Goal: Register for event/course

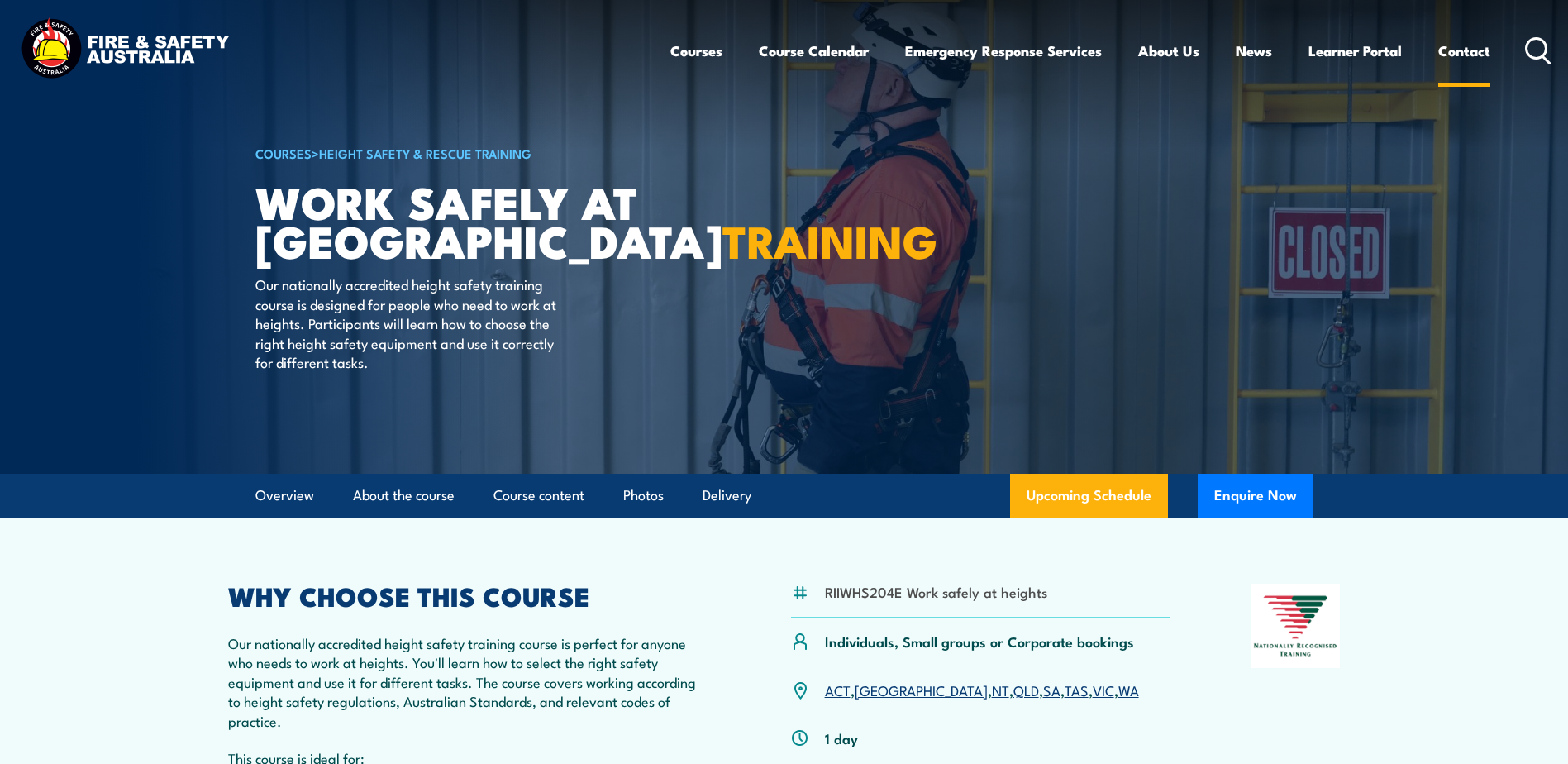
click at [1471, 44] on link "Contact" at bounding box center [1464, 50] width 52 height 44
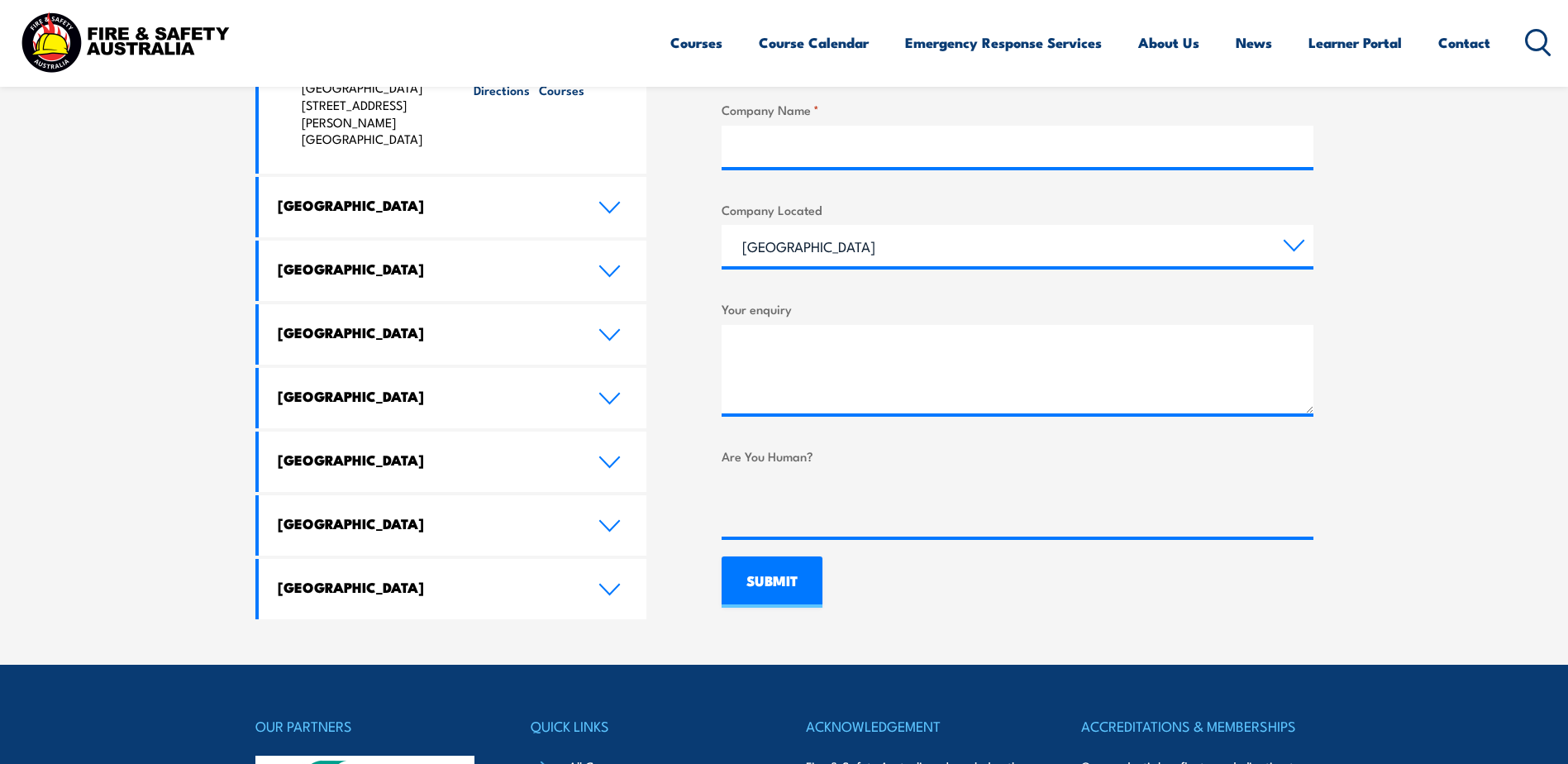
scroll to position [909, 0]
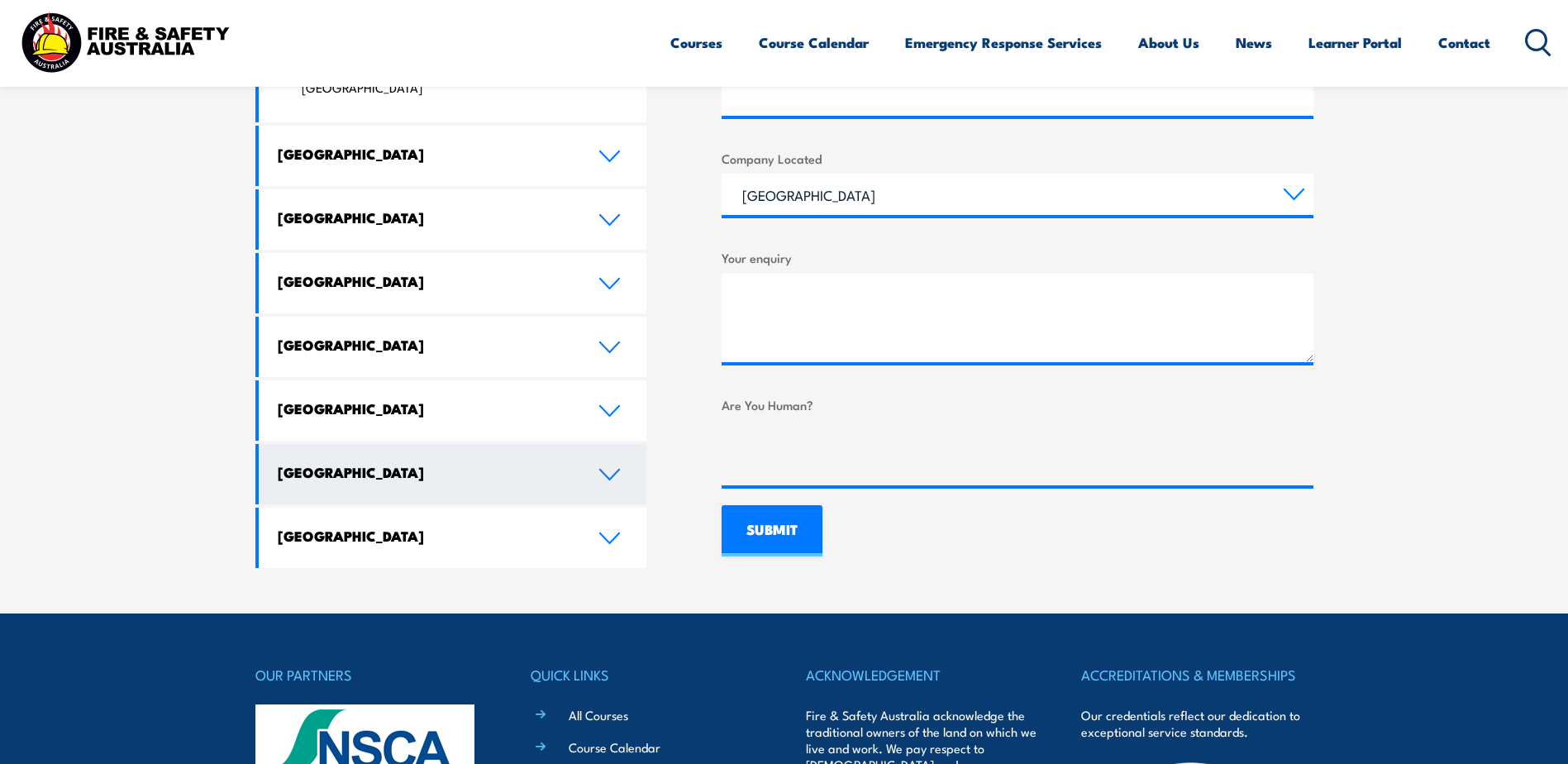
click at [447, 444] on link "[GEOGRAPHIC_DATA]" at bounding box center [452, 473] width 388 height 60
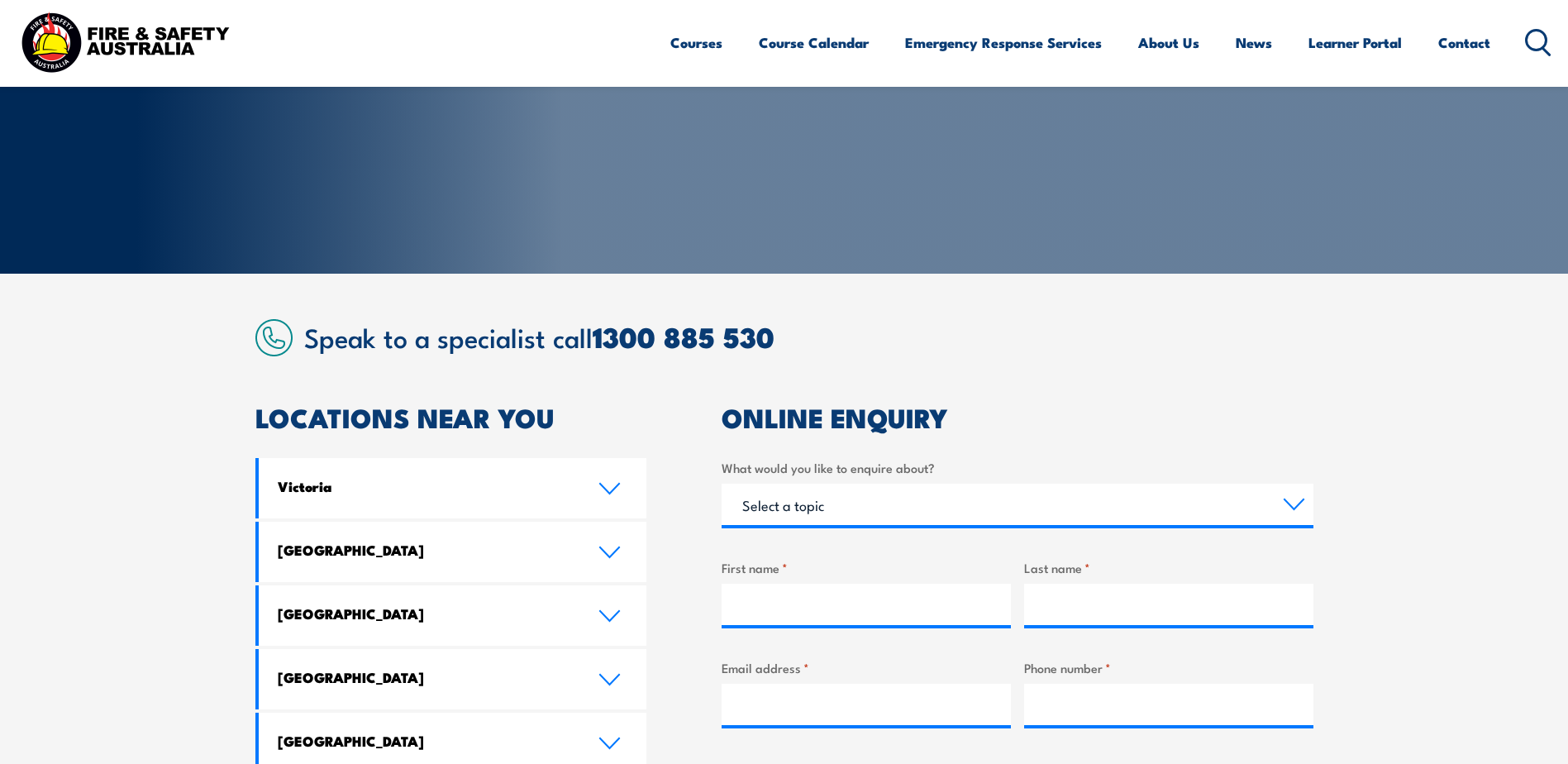
scroll to position [0, 0]
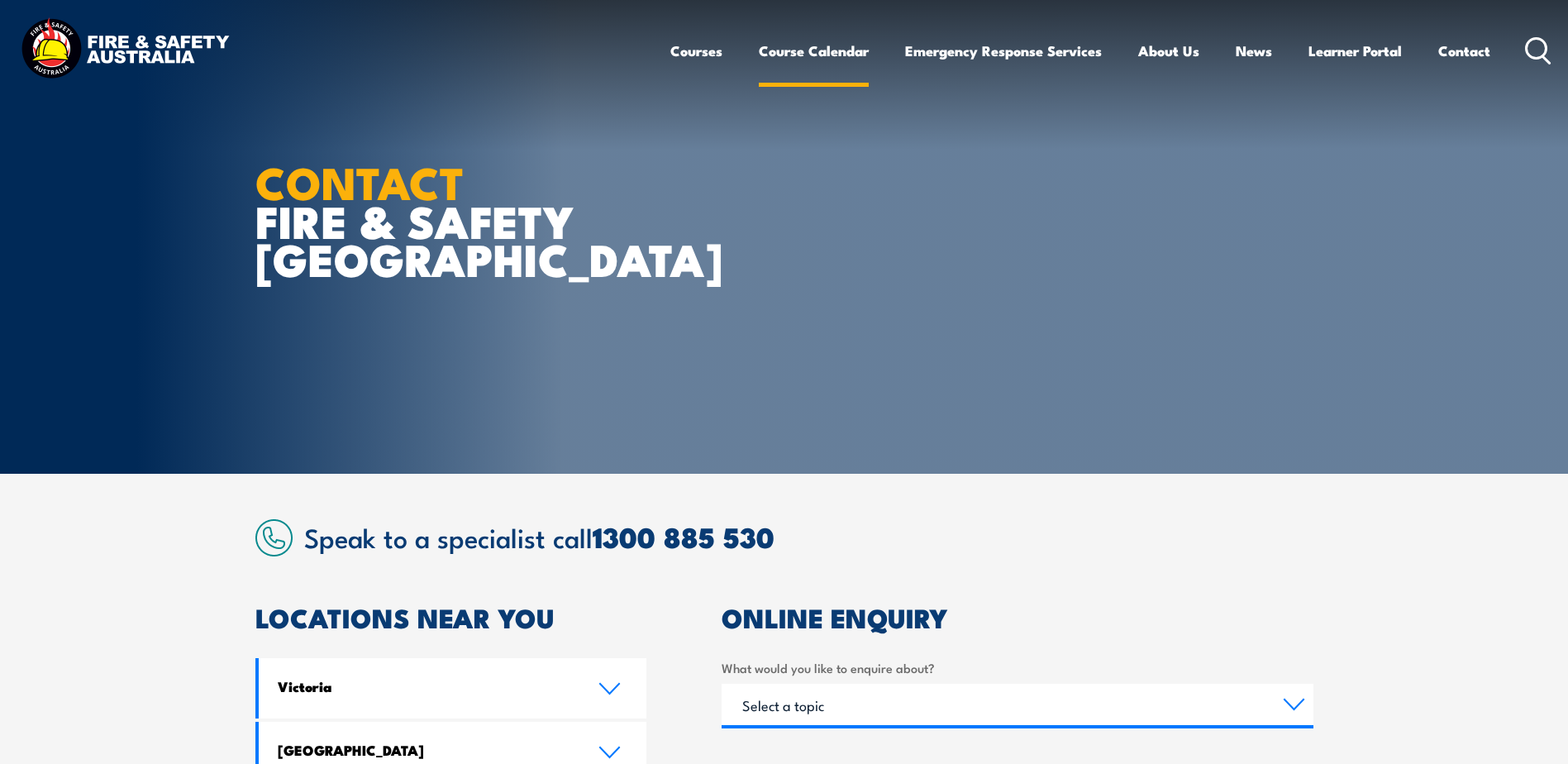
click at [794, 44] on link "Course Calendar" at bounding box center [814, 50] width 110 height 44
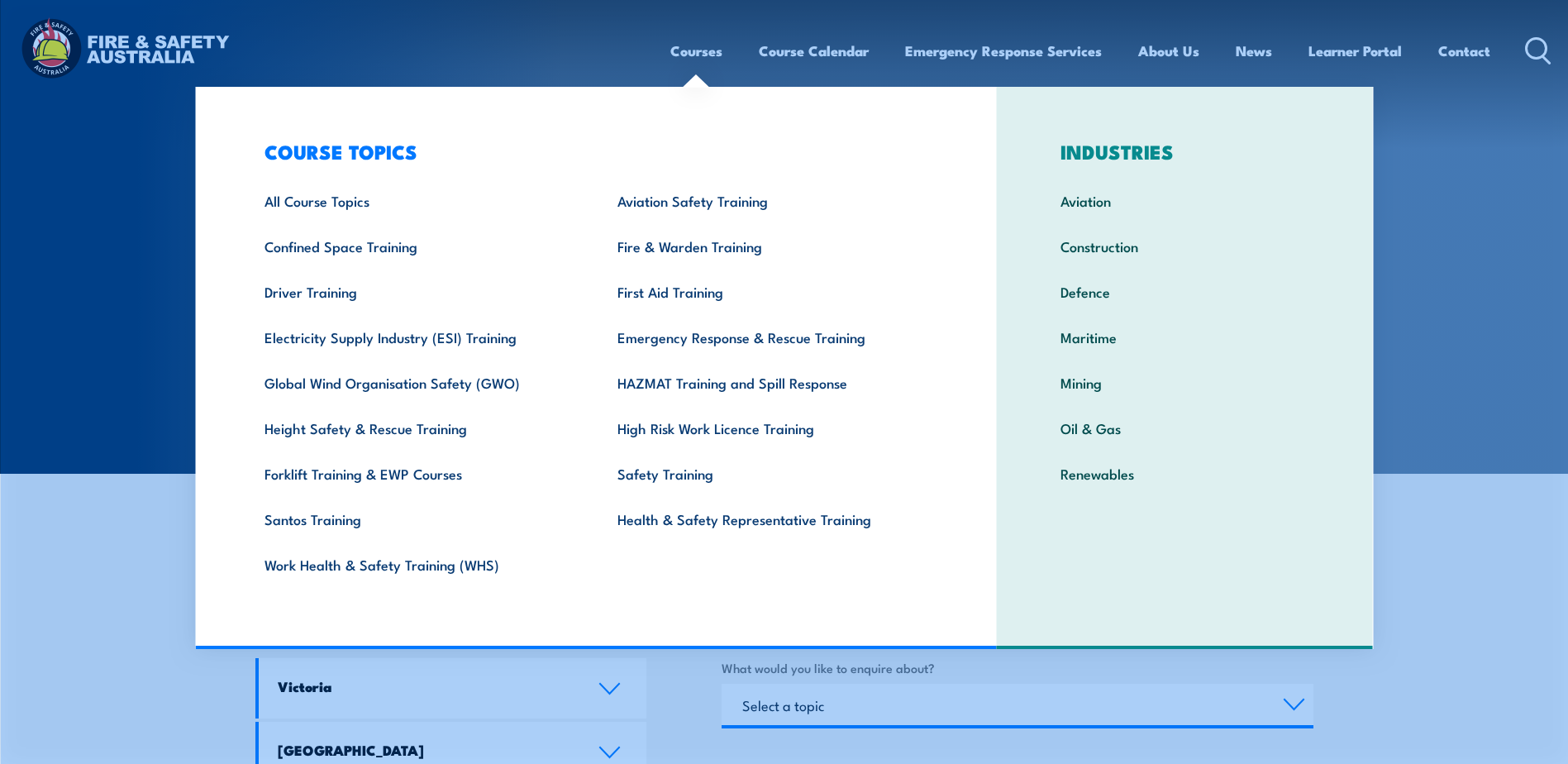
click at [670, 50] on link "Courses" at bounding box center [696, 50] width 52 height 44
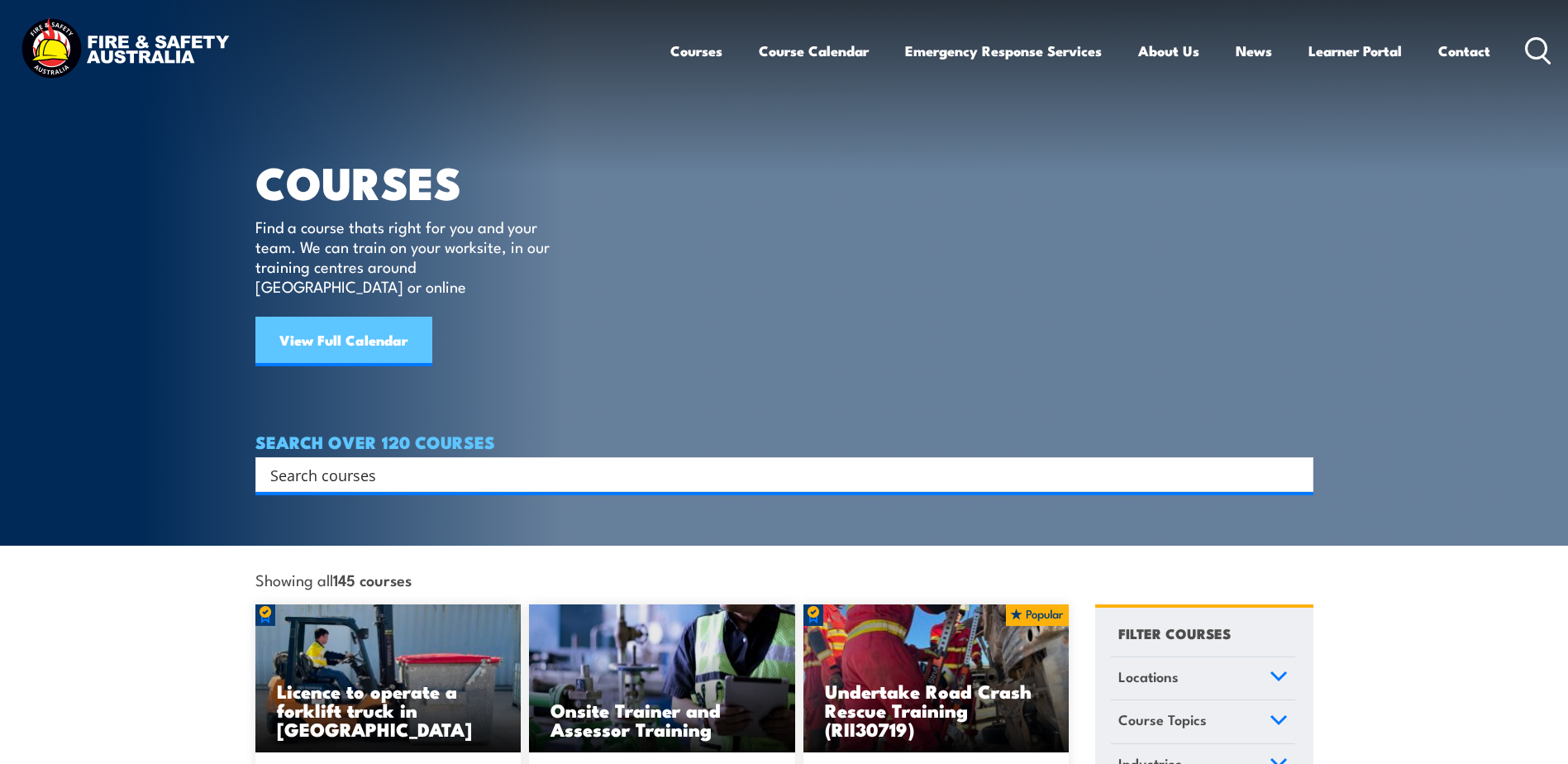
click at [341, 317] on link "View Full Calendar" at bounding box center [344, 341] width 177 height 50
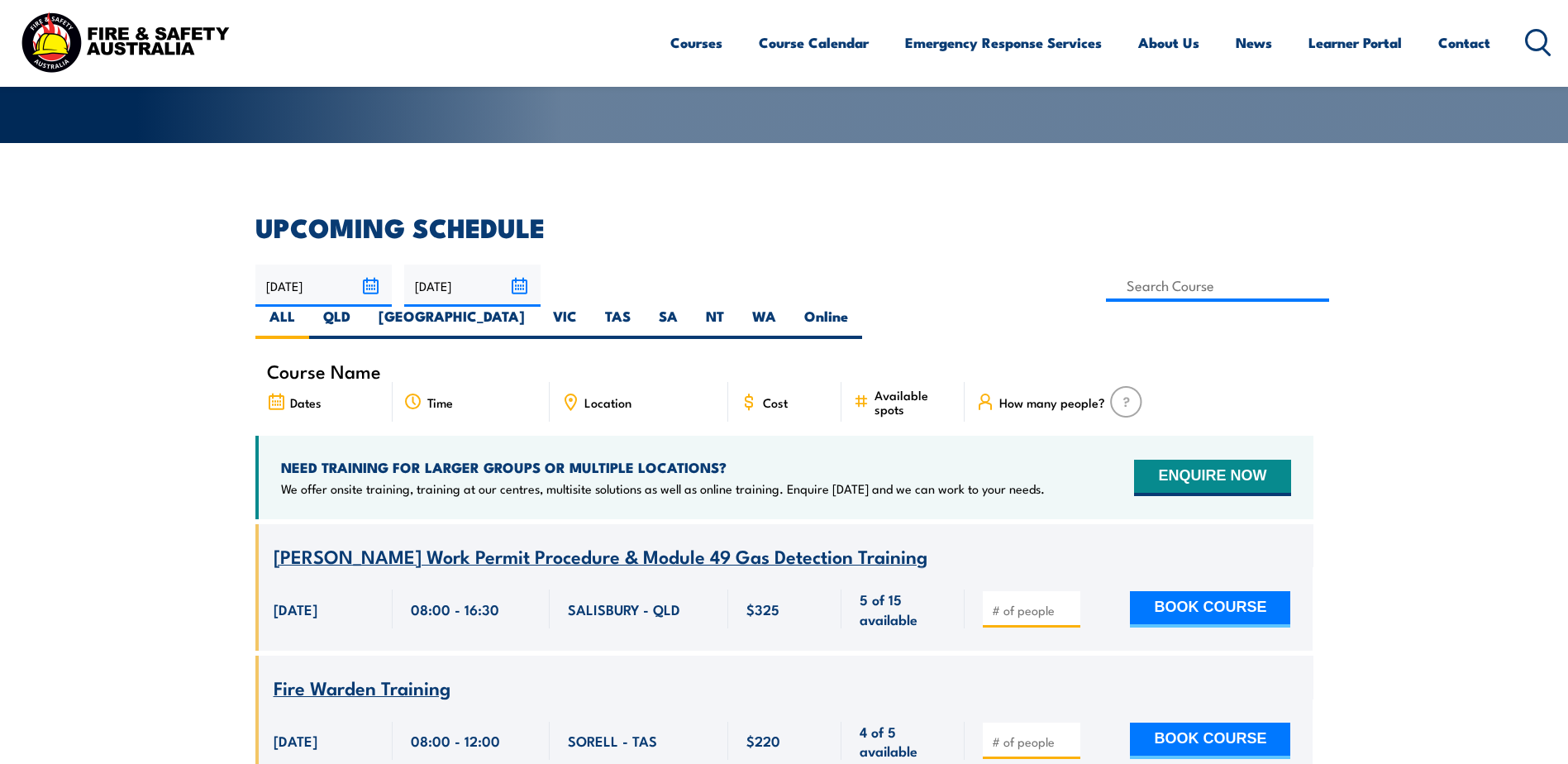
click at [634, 382] on div "Location" at bounding box center [639, 402] width 178 height 40
click at [602, 395] on span "Location" at bounding box center [608, 402] width 47 height 14
click at [571, 392] on icon at bounding box center [570, 401] width 18 height 18
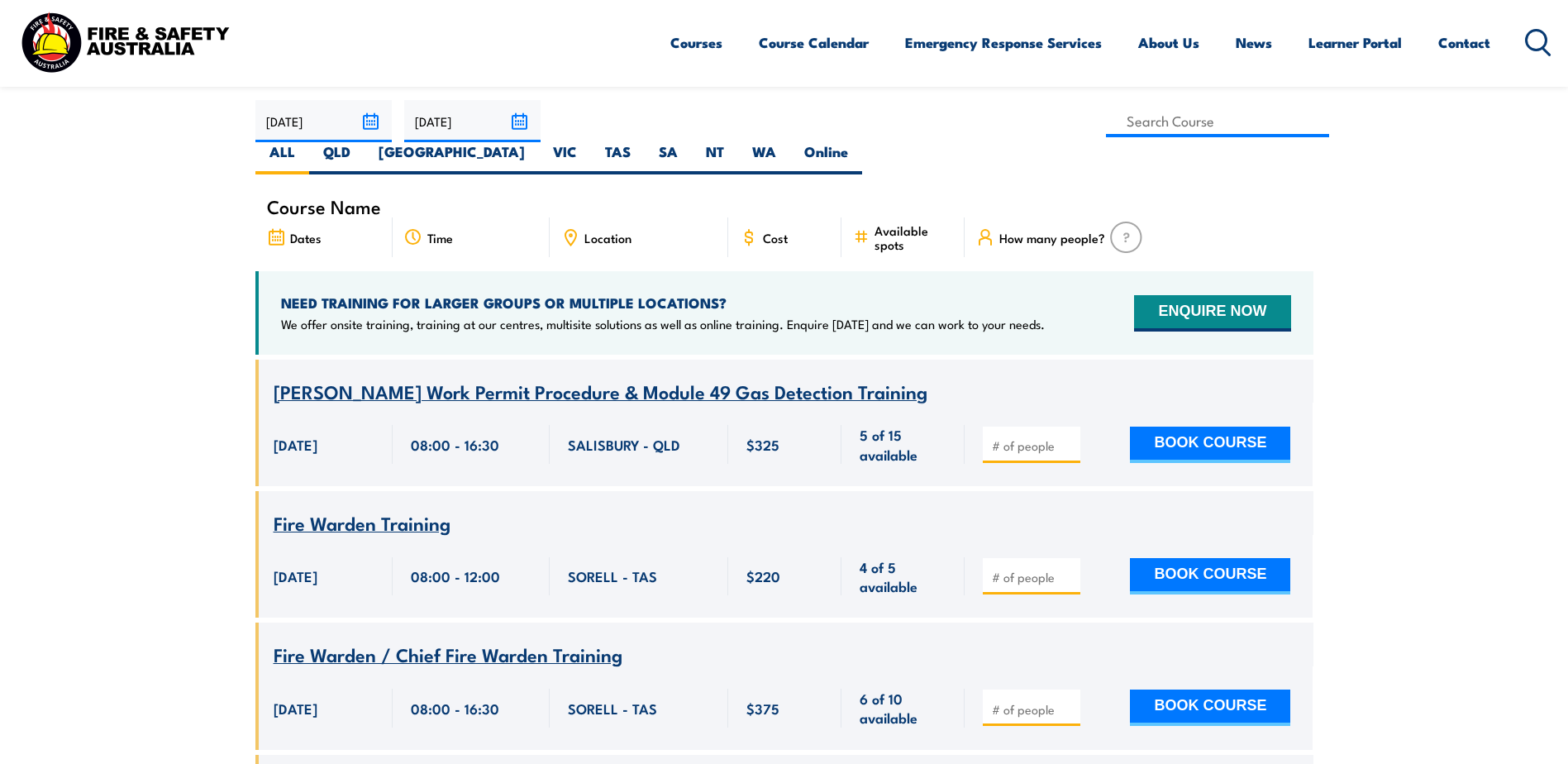
scroll to position [496, 0]
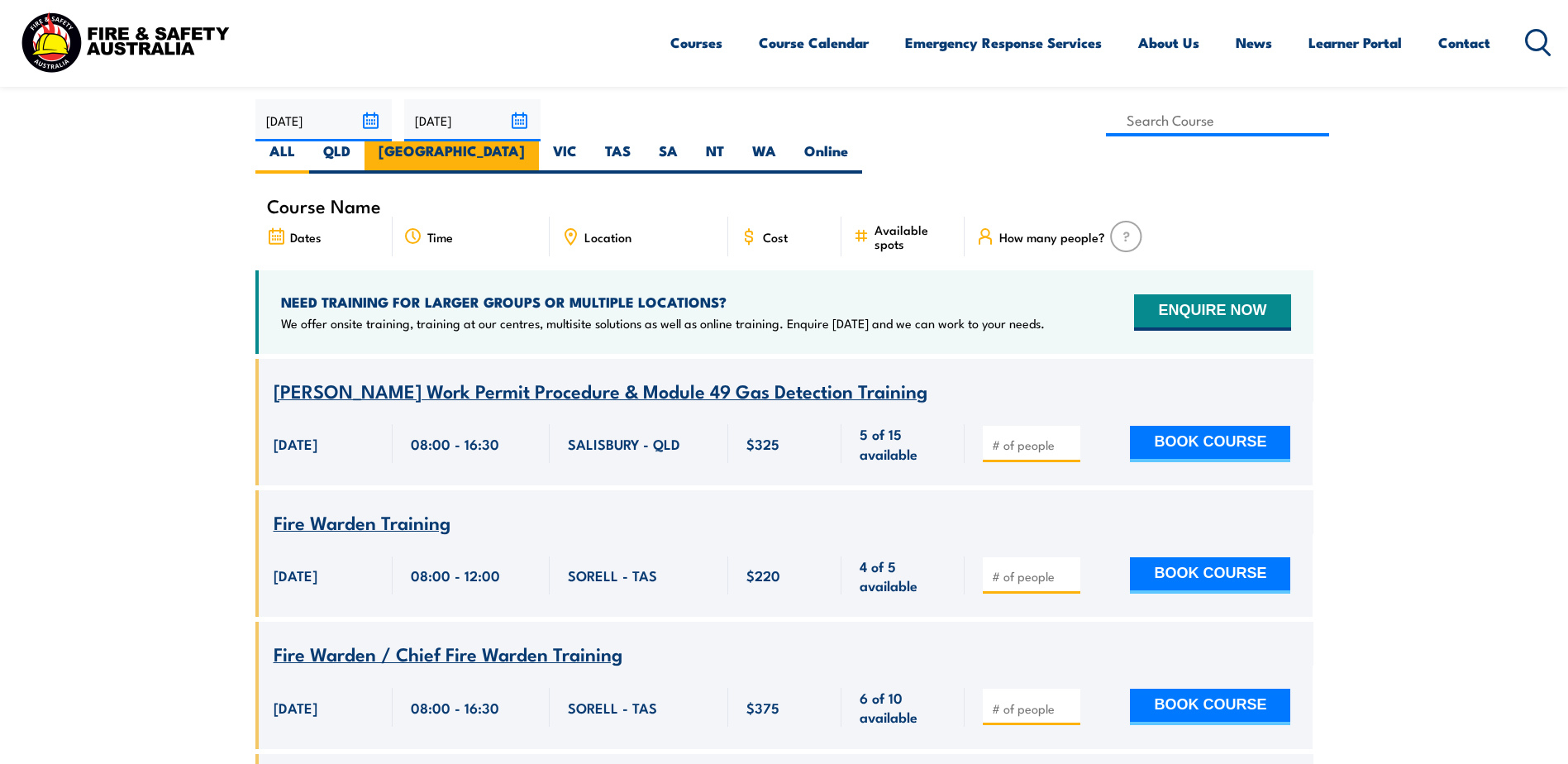
click at [539, 141] on label "[GEOGRAPHIC_DATA]" at bounding box center [452, 157] width 174 height 32
click at [536, 141] on input "[GEOGRAPHIC_DATA]" at bounding box center [530, 146] width 10 height 10
radio input "true"
